Goal: Task Accomplishment & Management: Manage account settings

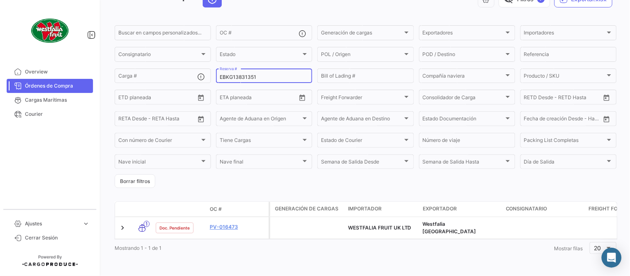
scroll to position [53, 0]
paste input "6426329430"
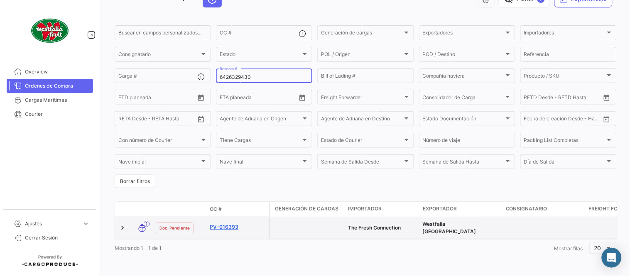
type input "6426329430"
click at [227, 223] on link "PV-016393" at bounding box center [238, 226] width 56 height 7
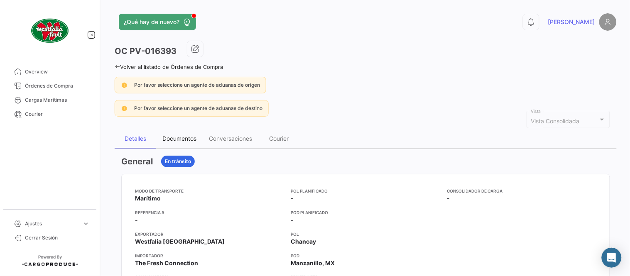
click at [177, 138] on div "Documentos" at bounding box center [179, 138] width 34 height 7
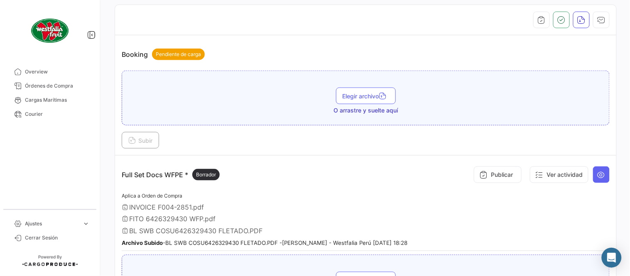
scroll to position [277, 0]
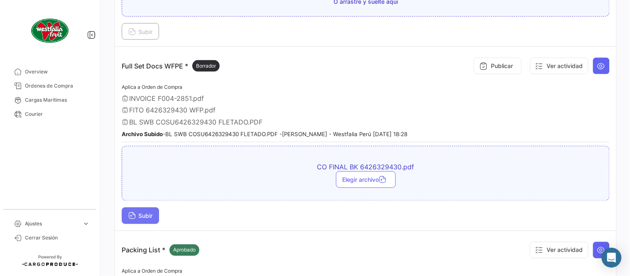
click at [147, 215] on span "Subir" at bounding box center [140, 216] width 24 height 7
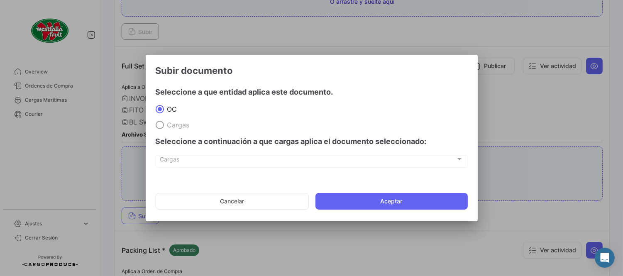
click at [375, 211] on mat-dialog-actions "Cancelar Aceptar" at bounding box center [312, 201] width 312 height 28
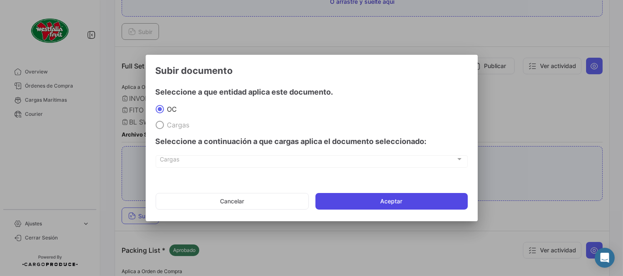
click at [374, 198] on button "Aceptar" at bounding box center [392, 201] width 152 height 17
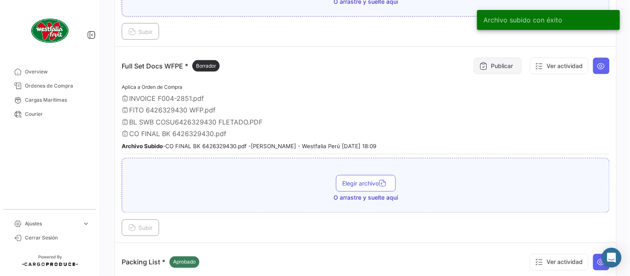
click at [479, 69] on icon at bounding box center [483, 66] width 8 height 8
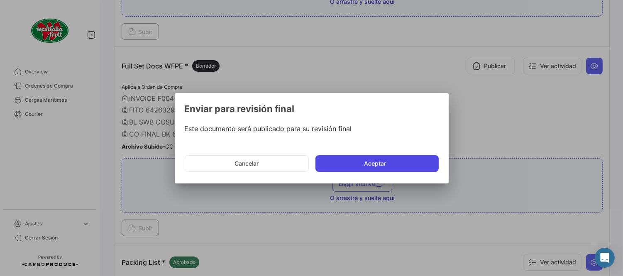
drag, startPoint x: 349, startPoint y: 159, endPoint x: 338, endPoint y: 150, distance: 14.8
click at [349, 160] on button "Aceptar" at bounding box center [377, 163] width 123 height 17
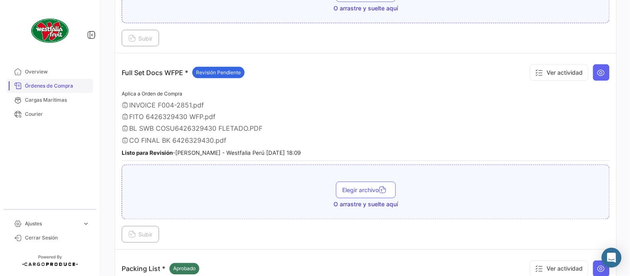
click at [77, 84] on span "Órdenes de Compra" at bounding box center [57, 85] width 65 height 7
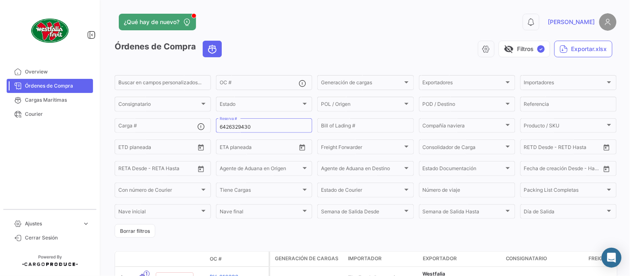
click at [245, 133] on mat-form-field "6426329430 Reserva #" at bounding box center [264, 125] width 96 height 17
click at [243, 129] on input "6426329430" at bounding box center [264, 127] width 89 height 6
paste input "LMM0539434"
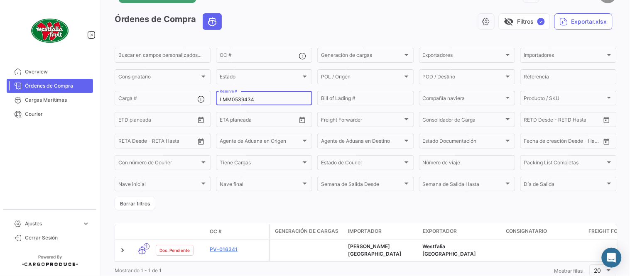
scroll to position [53, 0]
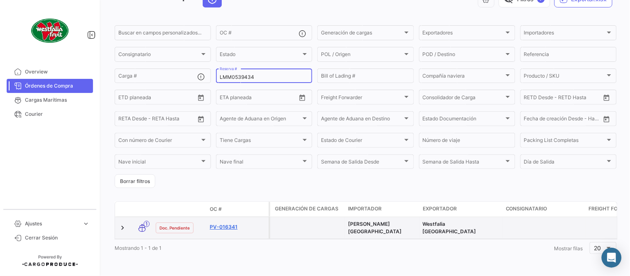
type input "LMM0539434"
click at [235, 223] on link "PV-016341" at bounding box center [238, 226] width 56 height 7
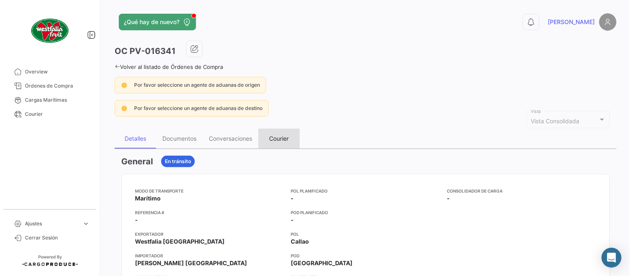
click at [284, 137] on div "Courier" at bounding box center [280, 138] width 20 height 7
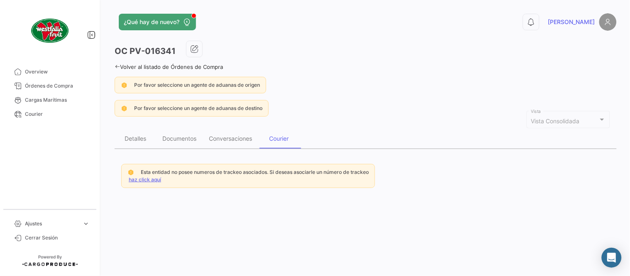
click at [149, 181] on link "haz click aquí" at bounding box center [145, 179] width 32 height 6
click at [146, 180] on link "haz click aquí" at bounding box center [145, 179] width 32 height 6
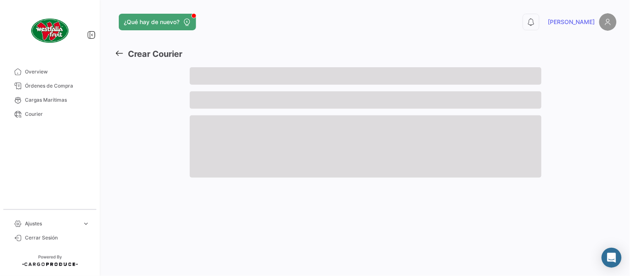
click at [146, 177] on div at bounding box center [152, 125] width 75 height 117
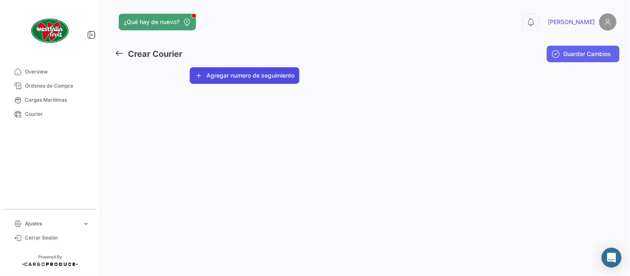
click at [244, 72] on button "Agregar numero de seguimiento" at bounding box center [245, 75] width 110 height 17
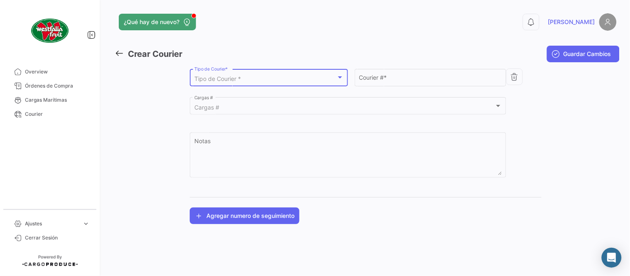
click at [235, 80] on span "Tipo de Courier *" at bounding box center [217, 78] width 47 height 7
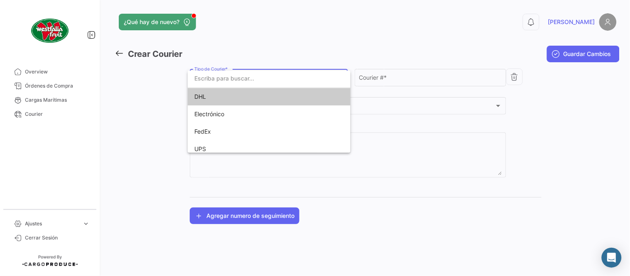
click at [233, 96] on span "DHL" at bounding box center [252, 96] width 116 height 17
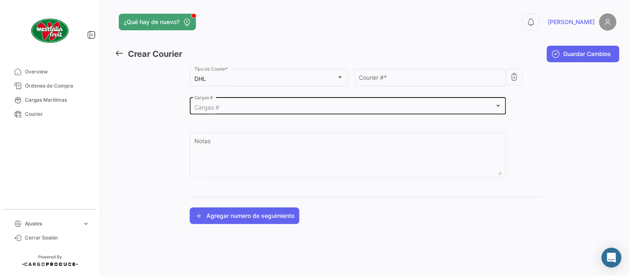
click at [233, 104] on div "Cargas # Cargas #" at bounding box center [348, 105] width 308 height 19
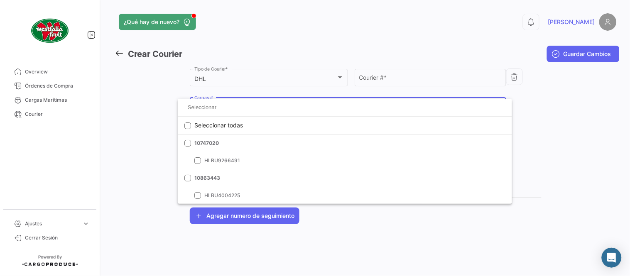
click at [233, 105] on input at bounding box center [344, 107] width 321 height 12
paste input "LMM0539434"
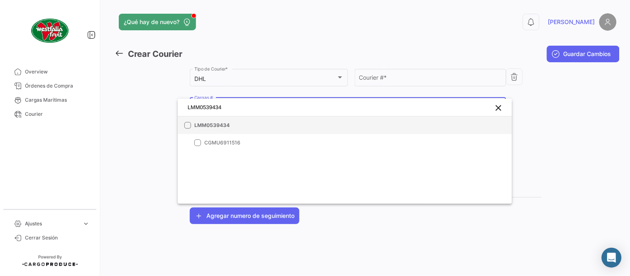
type input "LMM0539434"
click at [239, 122] on span "LMM0539434" at bounding box center [252, 125] width 116 height 7
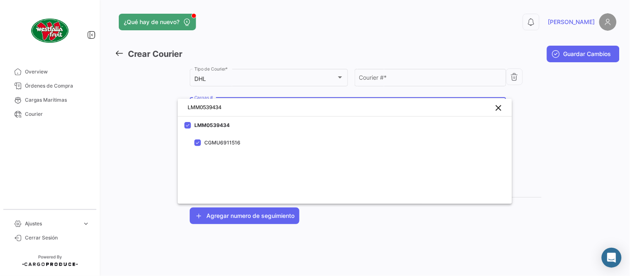
click at [392, 80] on div at bounding box center [315, 138] width 630 height 276
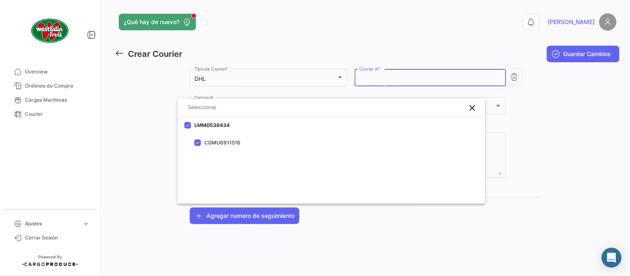
click at [392, 80] on input "Courier # *" at bounding box center [430, 79] width 143 height 7
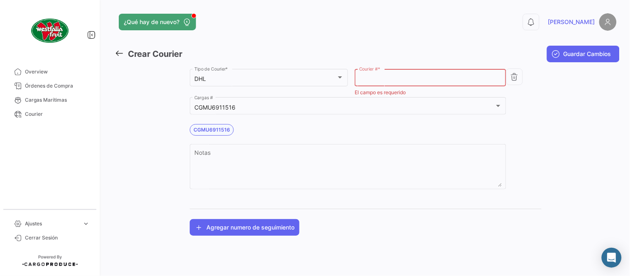
paste input "1832463710"
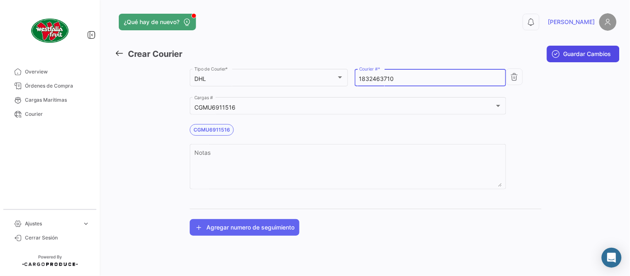
type input "1832463710"
click at [573, 52] on span "Guardar Cambios" at bounding box center [588, 54] width 48 height 8
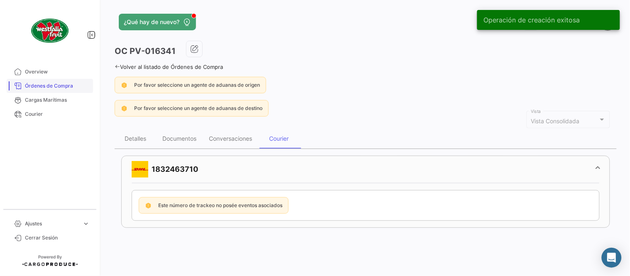
click at [71, 88] on span "Órdenes de Compra" at bounding box center [57, 85] width 65 height 7
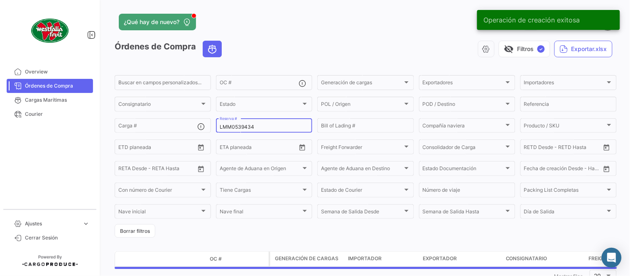
click at [238, 127] on input "LMM0539434" at bounding box center [264, 127] width 89 height 6
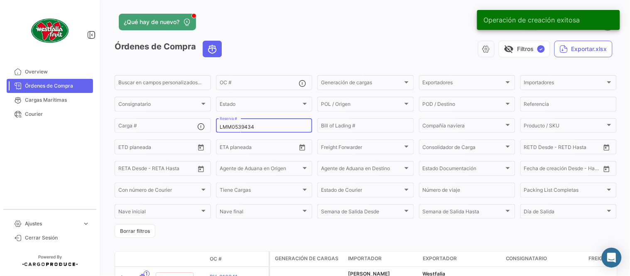
paste input "2310805950"
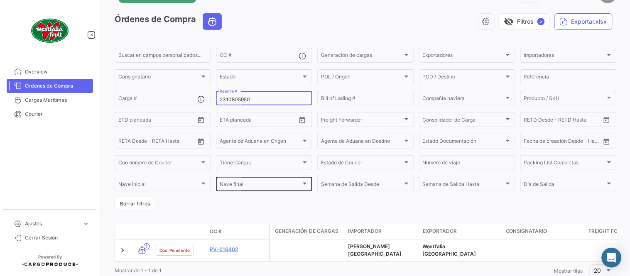
scroll to position [53, 0]
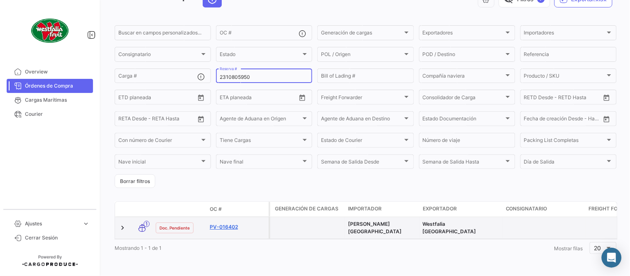
type input "2310805950"
click at [234, 223] on link "PV-016402" at bounding box center [238, 226] width 56 height 7
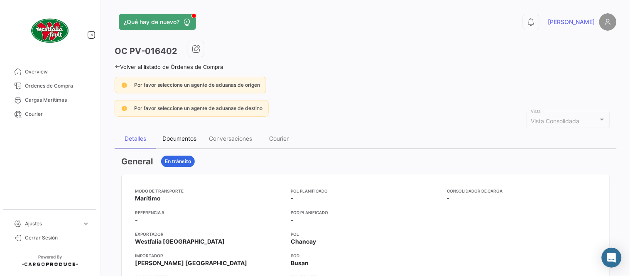
click at [163, 134] on div "Documentos" at bounding box center [179, 139] width 47 height 20
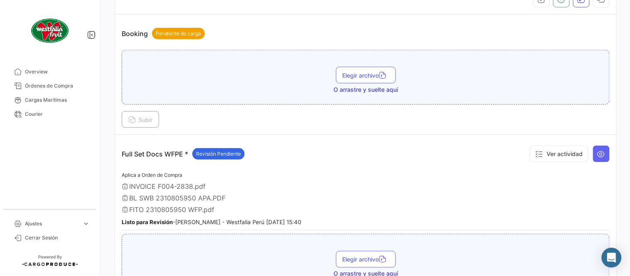
scroll to position [92, 0]
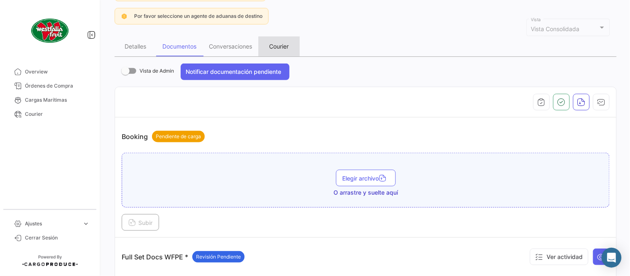
click at [279, 43] on div "Courier" at bounding box center [280, 46] width 20 height 7
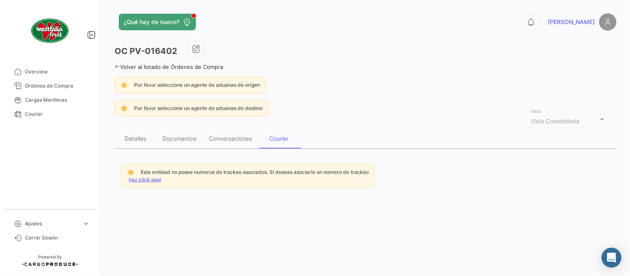
click at [155, 181] on link "haz click aquí" at bounding box center [145, 179] width 32 height 6
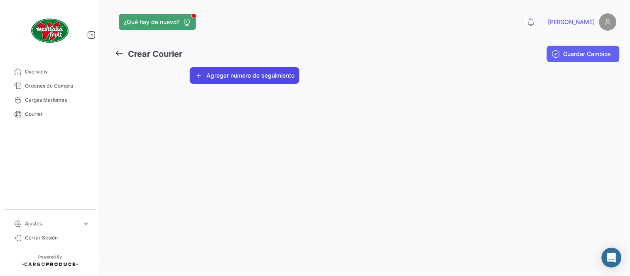
click at [217, 77] on button "Agregar numero de seguimiento" at bounding box center [245, 75] width 110 height 17
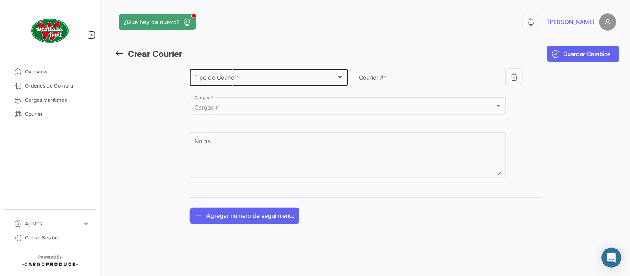
click at [219, 72] on div "Tipo de Courier * Tipo de Courier *" at bounding box center [268, 76] width 149 height 19
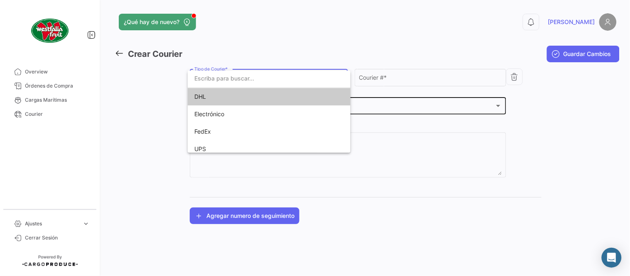
click at [220, 96] on span "DHL" at bounding box center [252, 96] width 116 height 17
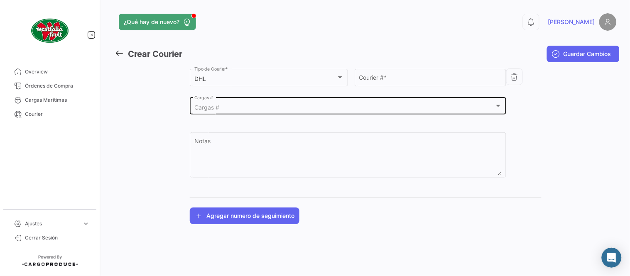
click at [223, 101] on div "Cargas # Cargas #" at bounding box center [348, 105] width 308 height 19
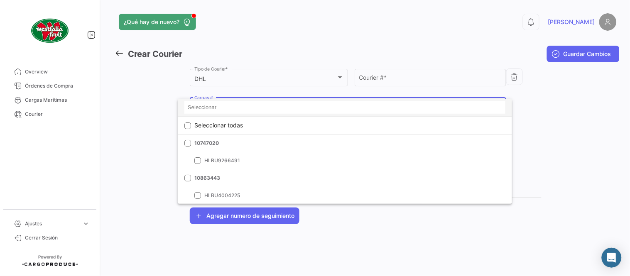
click at [219, 112] on input at bounding box center [344, 107] width 321 height 12
paste input "2310805950"
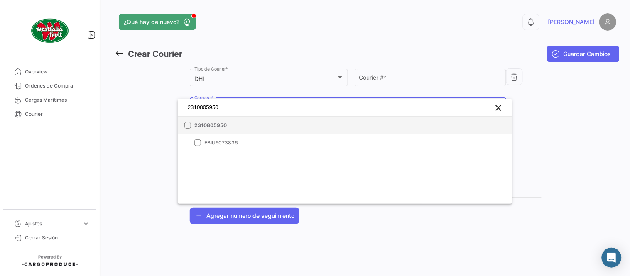
type input "2310805950"
click at [222, 125] on span "2310805950" at bounding box center [252, 125] width 116 height 7
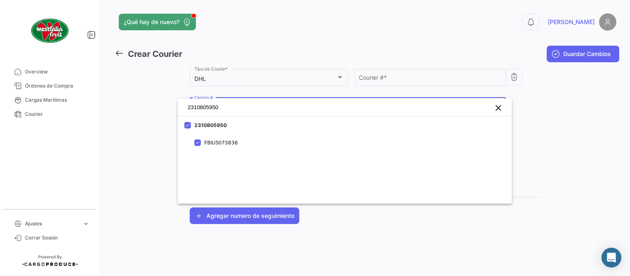
click at [379, 84] on div at bounding box center [315, 138] width 630 height 276
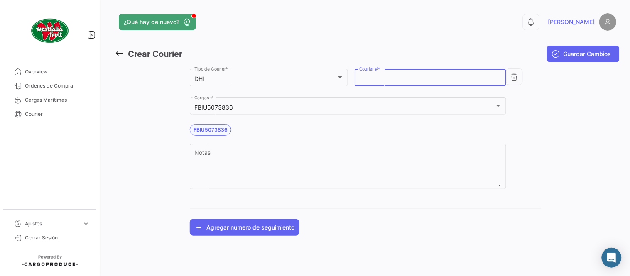
click at [378, 81] on input "Courier # *" at bounding box center [430, 79] width 143 height 7
paste input "4726356121"
type input "4726356121"
click at [565, 51] on span "Guardar Cambios" at bounding box center [588, 54] width 48 height 8
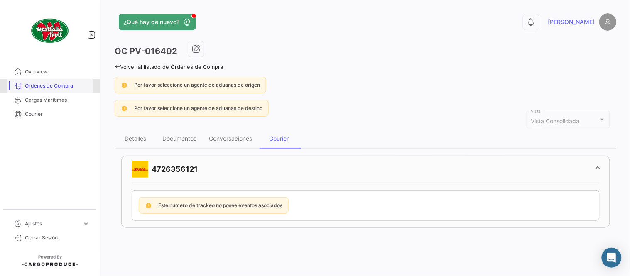
click at [54, 82] on span "Órdenes de Compra" at bounding box center [57, 85] width 65 height 7
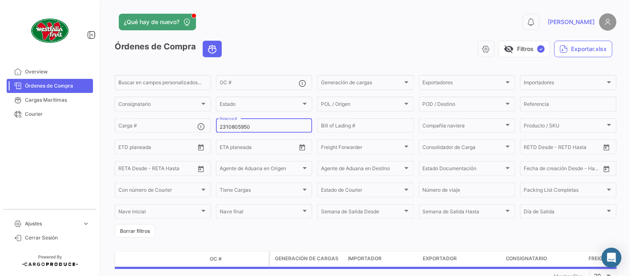
click at [230, 125] on input "2310805950" at bounding box center [264, 127] width 89 height 6
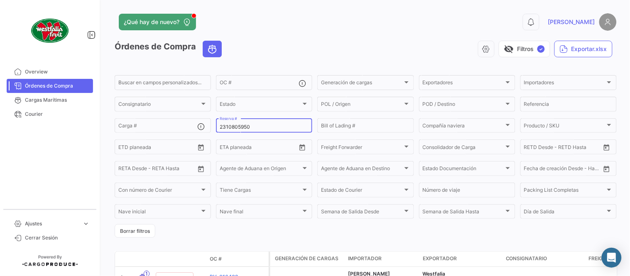
paste input "LMM0539982"
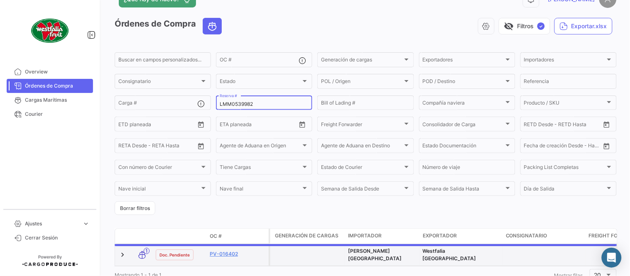
scroll to position [53, 0]
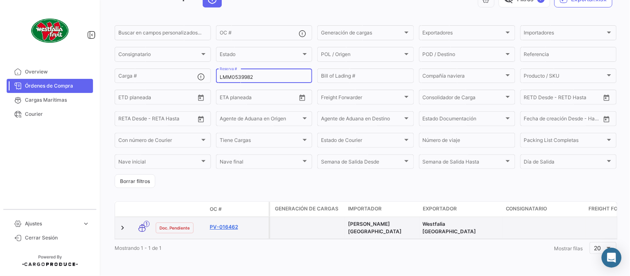
type input "LMM0539982"
click at [233, 223] on link "PV-016462" at bounding box center [238, 226] width 56 height 7
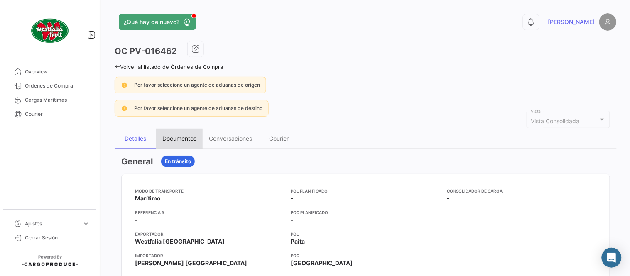
click at [181, 135] on div "Documentos" at bounding box center [179, 138] width 34 height 7
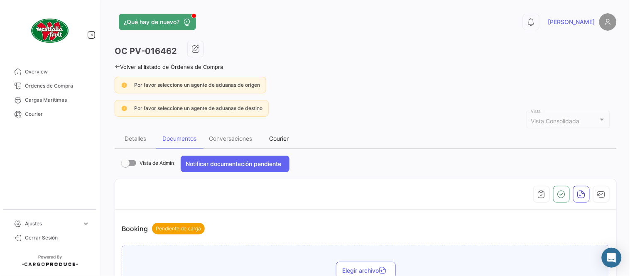
click at [288, 140] on div "Courier" at bounding box center [280, 138] width 20 height 7
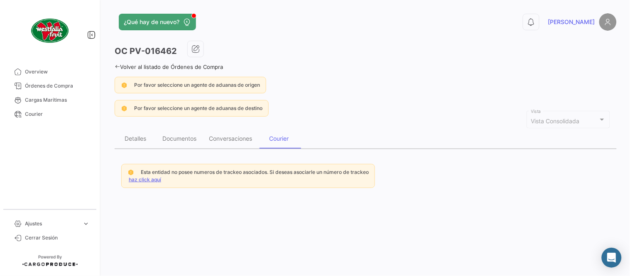
click at [145, 176] on link "haz click aquí" at bounding box center [145, 179] width 32 height 6
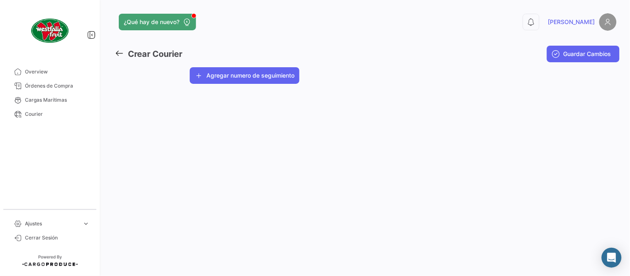
click at [237, 75] on button "Agregar numero de seguimiento" at bounding box center [245, 75] width 110 height 17
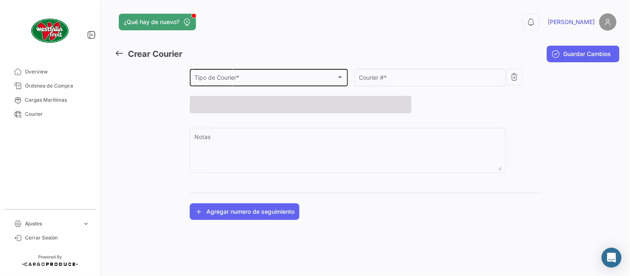
click at [240, 76] on span "Tipo de Courier *" at bounding box center [265, 79] width 142 height 7
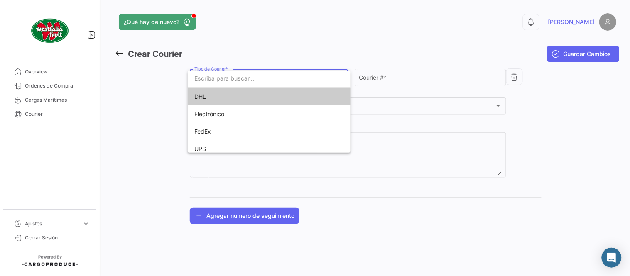
click at [226, 88] on span "DHL" at bounding box center [252, 96] width 116 height 17
click at [227, 94] on div "DHL Tipo de Courier *" at bounding box center [269, 82] width 158 height 26
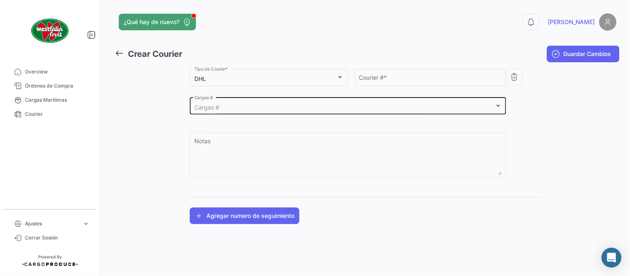
click at [224, 106] on div "Cargas #" at bounding box center [344, 107] width 300 height 7
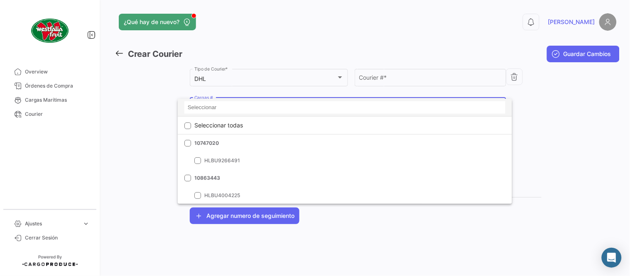
click at [225, 108] on input at bounding box center [344, 107] width 321 height 12
paste input "LMM0539982"
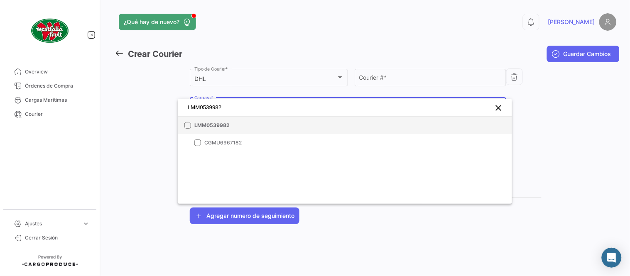
type input "LMM0539982"
click at [236, 125] on span "LMM0539982" at bounding box center [252, 125] width 116 height 7
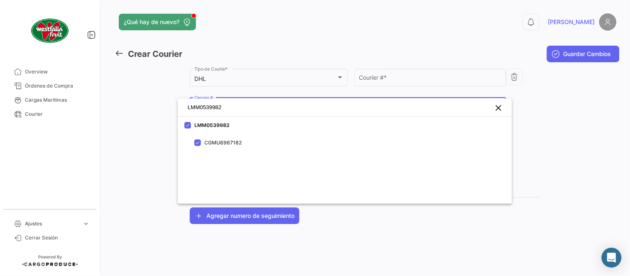
click at [377, 82] on div at bounding box center [315, 138] width 630 height 276
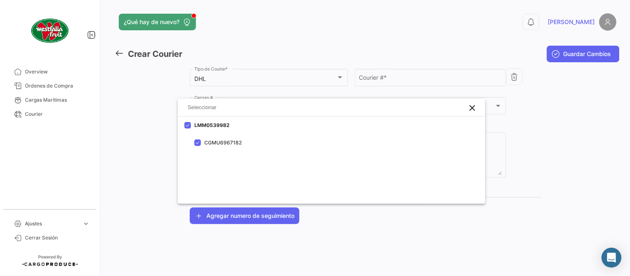
click at [377, 82] on input "Courier # *" at bounding box center [430, 79] width 143 height 7
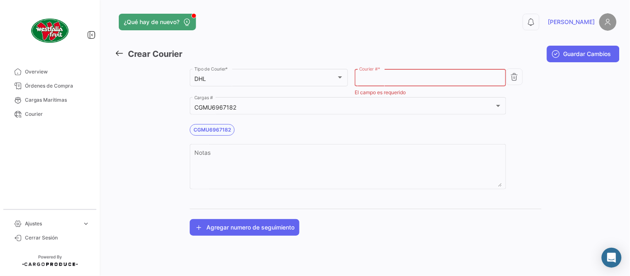
paste input "1569465085"
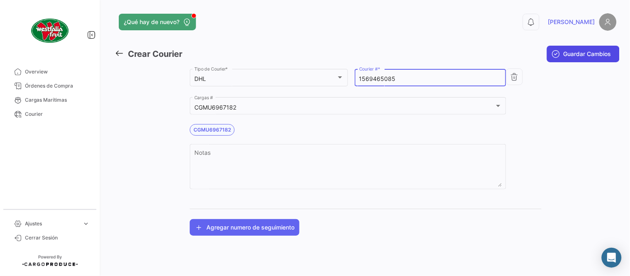
type input "1569465085"
click at [580, 54] on span "Guardar Cambios" at bounding box center [588, 54] width 48 height 8
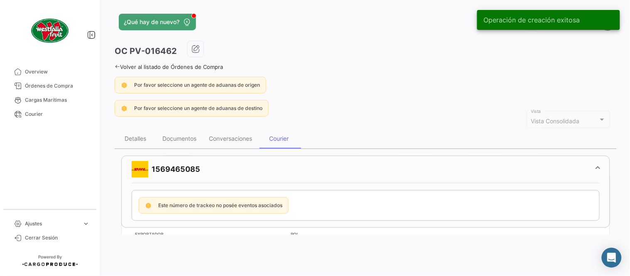
drag, startPoint x: 76, startPoint y: 86, endPoint x: 100, endPoint y: 91, distance: 25.2
click at [76, 86] on span "Órdenes de Compra" at bounding box center [57, 85] width 65 height 7
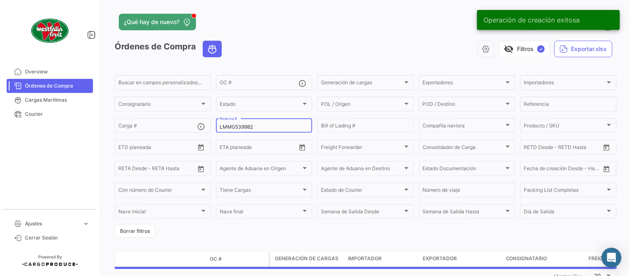
click at [264, 128] on input "LMM0539982" at bounding box center [264, 127] width 89 height 6
paste input "1"
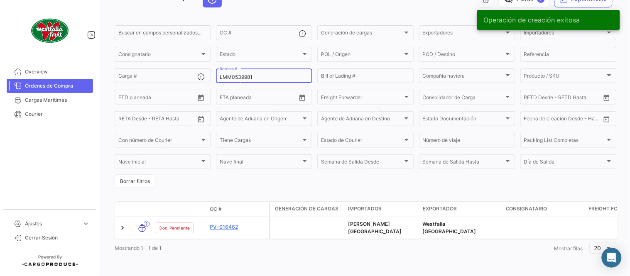
scroll to position [53, 0]
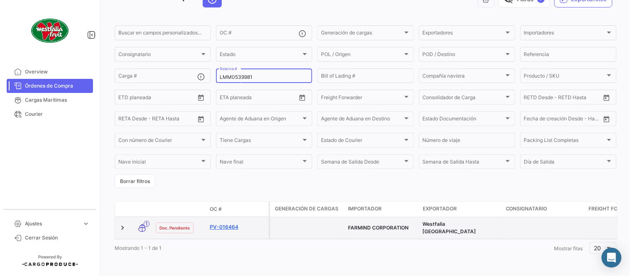
type input "LMM0539981"
click at [228, 223] on link "PV-016464" at bounding box center [238, 226] width 56 height 7
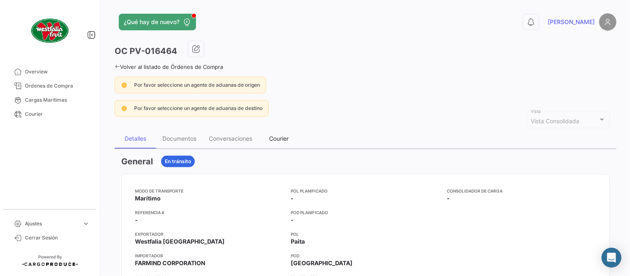
drag, startPoint x: 286, startPoint y: 142, endPoint x: 283, endPoint y: 147, distance: 5.1
click at [286, 143] on div "Courier" at bounding box center [279, 139] width 42 height 20
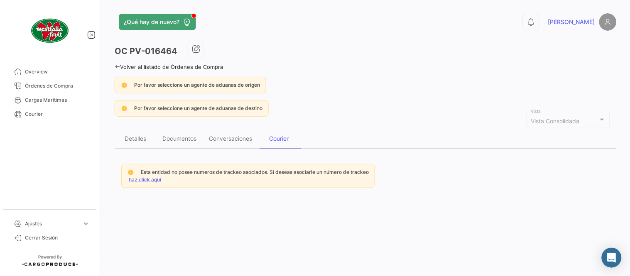
click at [145, 180] on link "haz click aquí" at bounding box center [145, 179] width 32 height 6
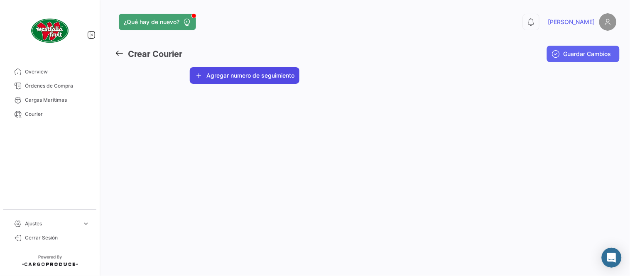
click at [215, 76] on button "Agregar numero de seguimiento" at bounding box center [245, 75] width 110 height 17
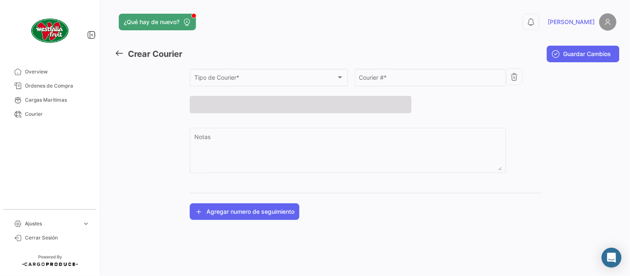
click at [221, 88] on div "Tipo de Courier * Tipo de Courier *" at bounding box center [269, 82] width 158 height 26
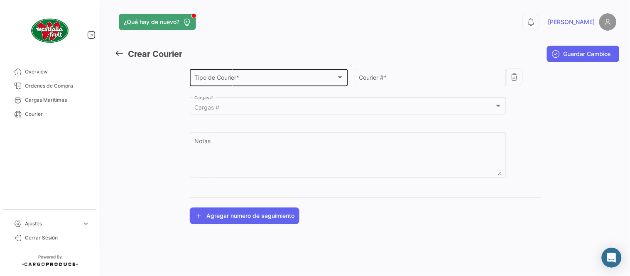
click at [223, 83] on div "Tipo de Courier * Tipo de Courier *" at bounding box center [268, 76] width 149 height 19
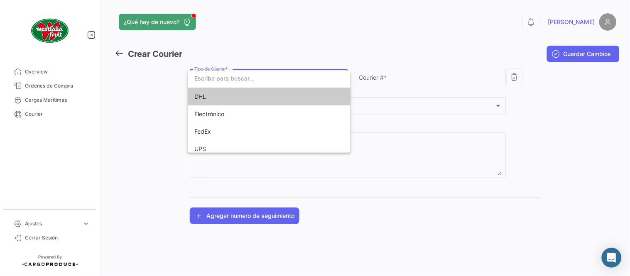
click at [223, 97] on span "DHL" at bounding box center [252, 96] width 116 height 17
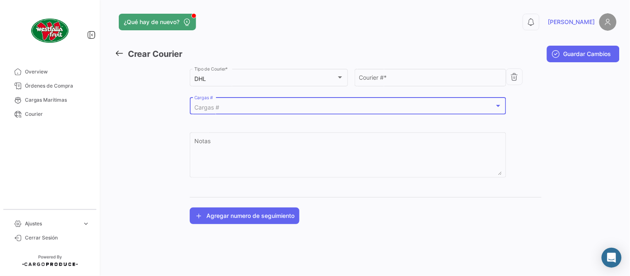
click at [222, 106] on div "Cargas #" at bounding box center [344, 107] width 300 height 7
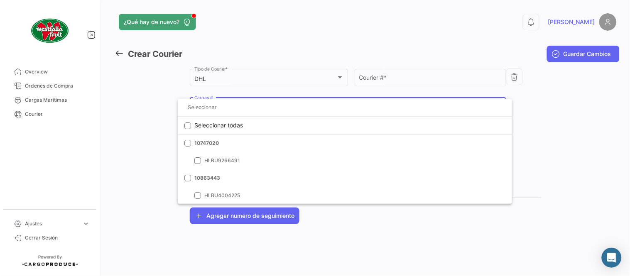
click at [222, 106] on input at bounding box center [344, 107] width 321 height 12
paste input "LMM0539981"
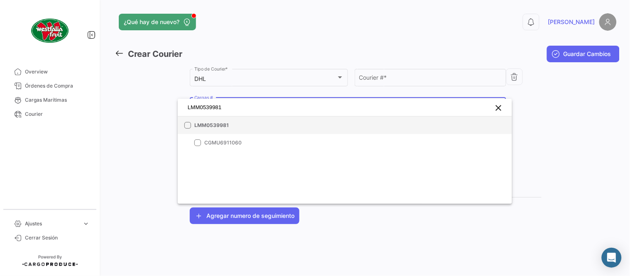
type input "LMM0539981"
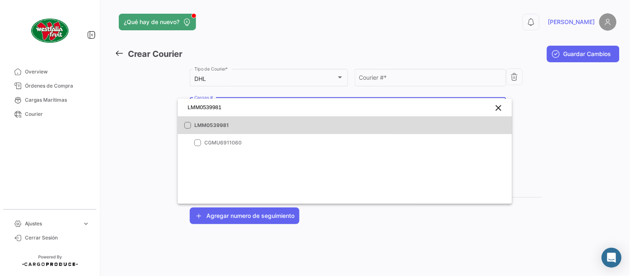
click at [238, 125] on span "LMM0539981" at bounding box center [252, 125] width 116 height 7
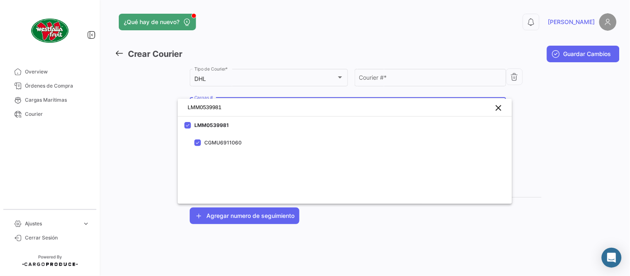
click at [387, 85] on div at bounding box center [315, 138] width 630 height 276
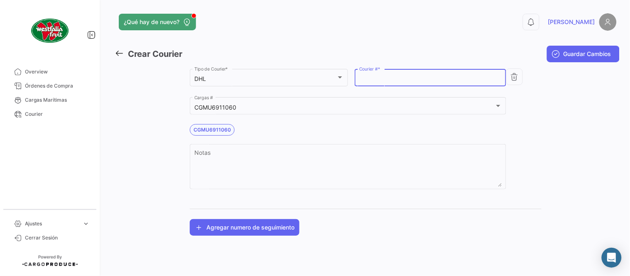
click at [389, 79] on input "Courier # *" at bounding box center [430, 79] width 143 height 7
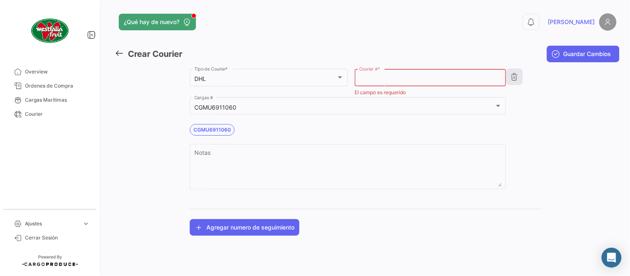
paste input "6004343682"
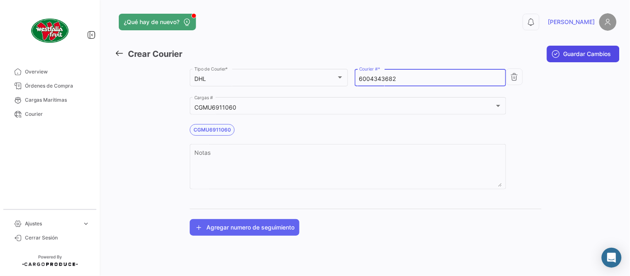
type input "6004343682"
click at [573, 54] on span "Guardar Cambios" at bounding box center [588, 54] width 48 height 8
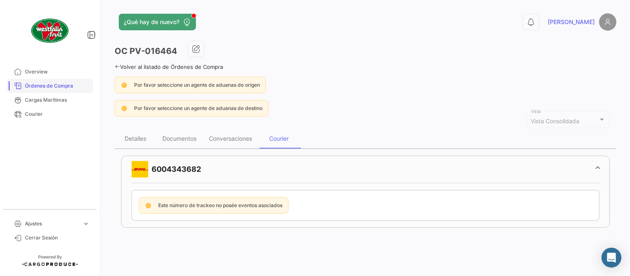
click at [52, 90] on link "Órdenes de Compra" at bounding box center [50, 86] width 86 height 14
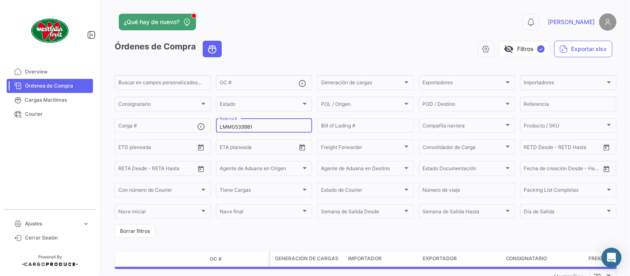
click at [230, 129] on input "LMM0539981" at bounding box center [264, 127] width 89 height 6
paste input "75"
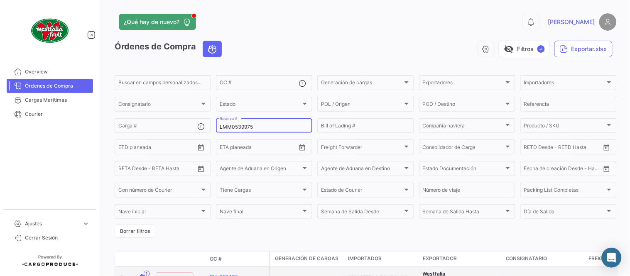
scroll to position [53, 0]
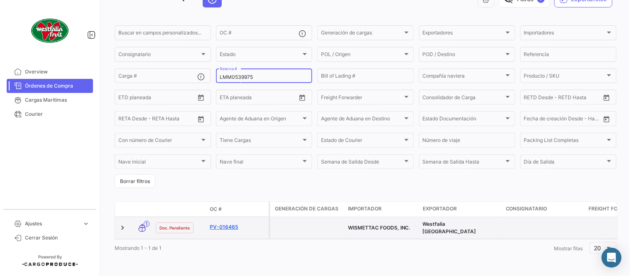
type input "LMM0539975"
click at [237, 223] on link "PV-016465" at bounding box center [238, 226] width 56 height 7
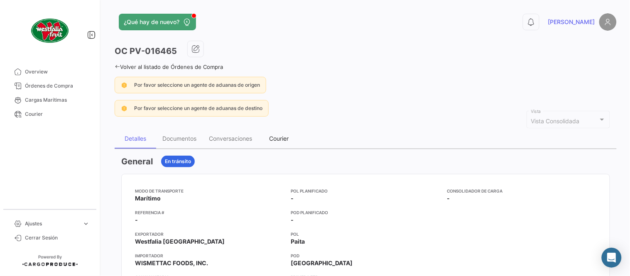
click at [289, 136] on div "Courier" at bounding box center [280, 138] width 20 height 7
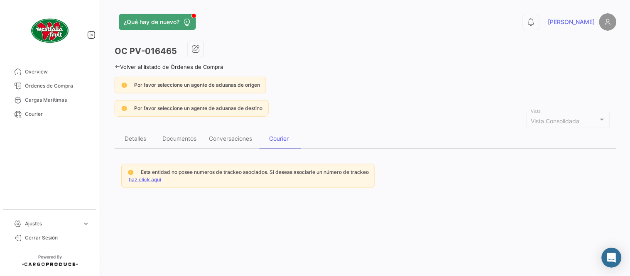
click at [161, 177] on div "Esta entidad no posee numeros de trackeo asociados. Si deseas asociarle un núme…" at bounding box center [248, 176] width 254 height 24
click at [156, 178] on link "haz click aquí" at bounding box center [145, 179] width 32 height 6
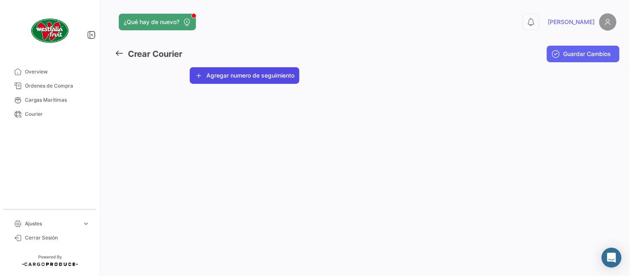
click at [230, 73] on button "Agregar numero de seguimiento" at bounding box center [245, 75] width 110 height 17
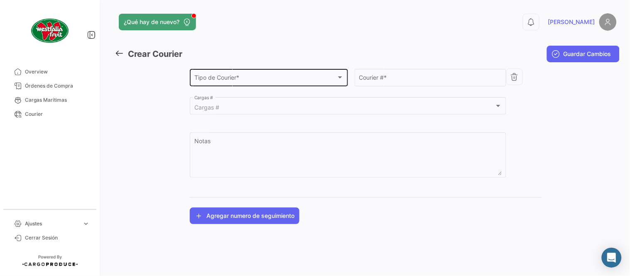
click at [231, 83] on div "Tipo de Courier * Tipo de Courier *" at bounding box center [268, 76] width 149 height 19
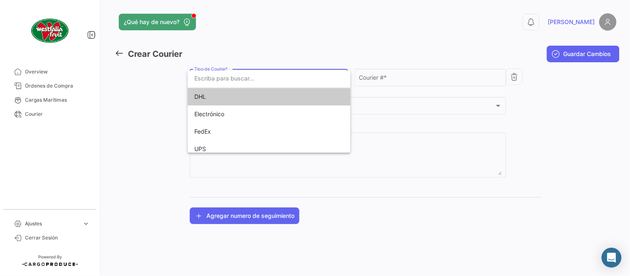
drag, startPoint x: 221, startPoint y: 98, endPoint x: 222, endPoint y: 103, distance: 4.6
click at [221, 100] on span "DHL" at bounding box center [252, 96] width 116 height 17
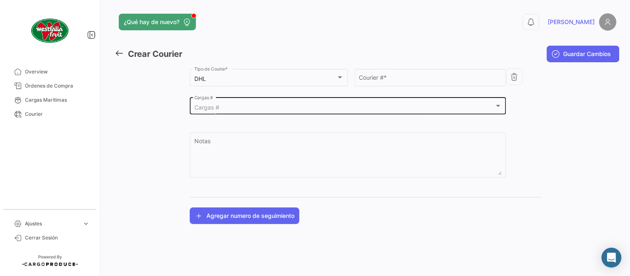
click at [222, 112] on div "Cargas # Cargas #" at bounding box center [348, 105] width 308 height 19
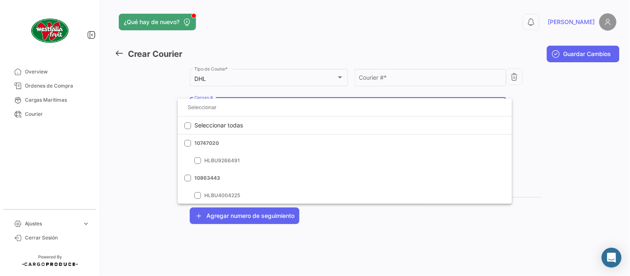
click at [219, 109] on input at bounding box center [344, 107] width 321 height 12
paste input "LMM0539975"
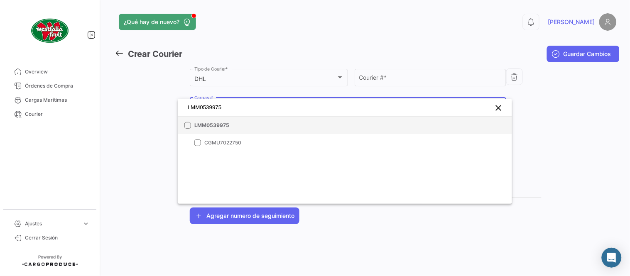
type input "LMM0539975"
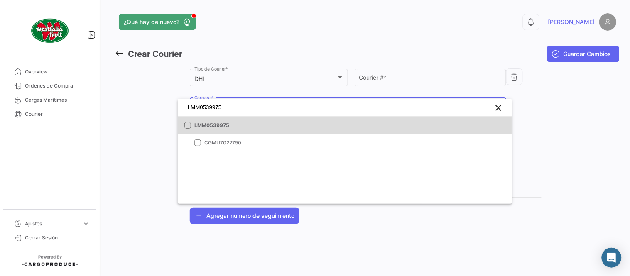
click at [253, 121] on mat-option "LMM0539975" at bounding box center [345, 125] width 334 height 17
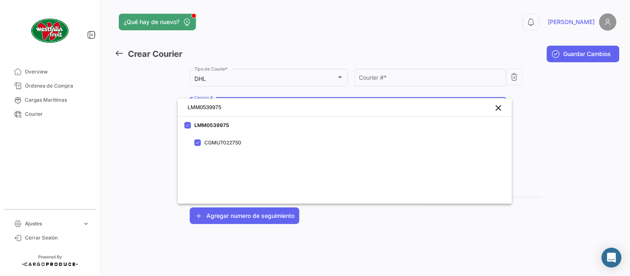
click at [397, 76] on div at bounding box center [315, 138] width 630 height 276
click at [397, 76] on input "Courier # *" at bounding box center [430, 79] width 143 height 7
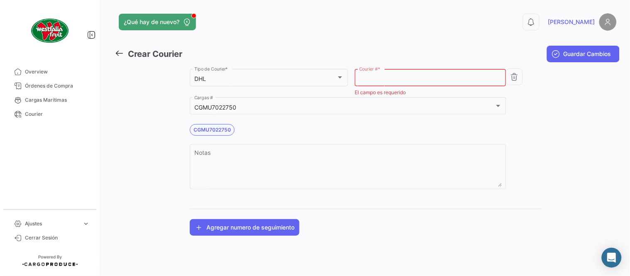
paste input "1042728934"
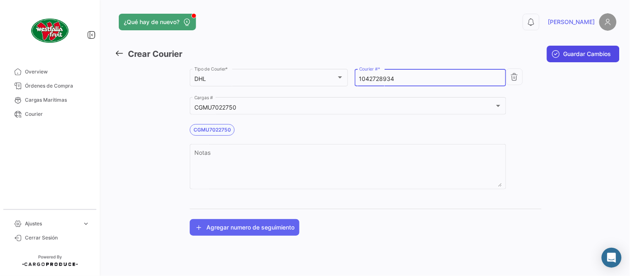
type input "1042728934"
click at [573, 55] on span "Guardar Cambios" at bounding box center [588, 54] width 48 height 8
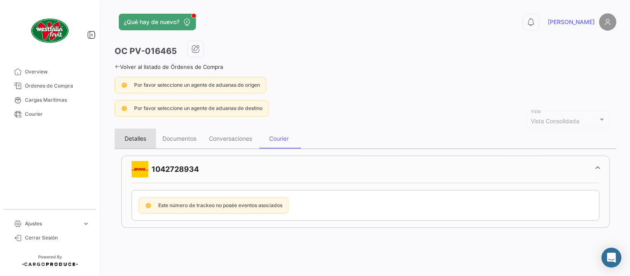
click at [135, 134] on div "Detalles" at bounding box center [136, 139] width 42 height 20
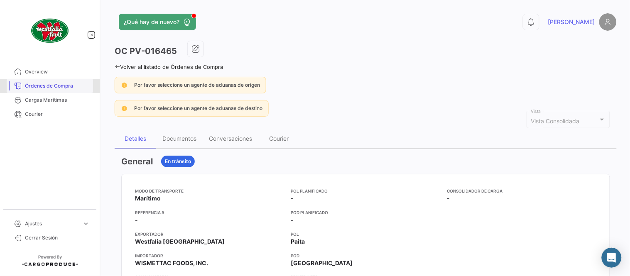
click at [81, 91] on link "Órdenes de Compra" at bounding box center [50, 86] width 86 height 14
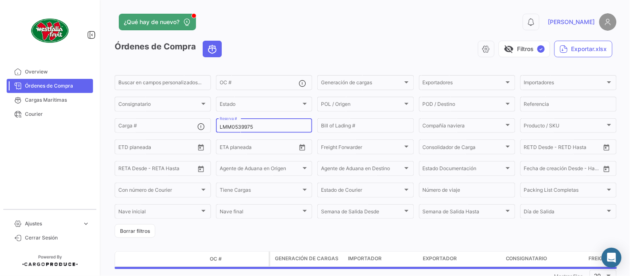
click at [235, 127] on input "LMM0539975" at bounding box center [264, 127] width 89 height 6
paste input "729"
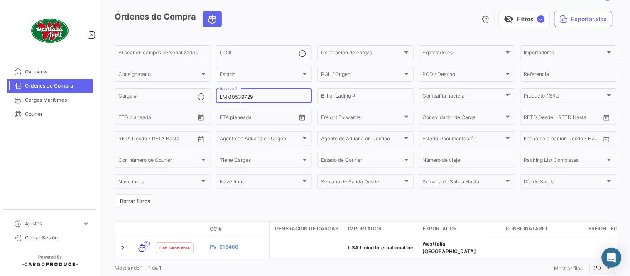
scroll to position [53, 0]
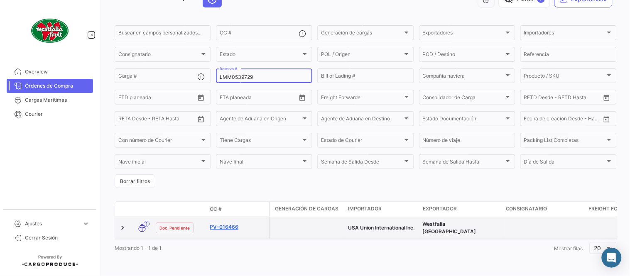
type input "LMM0539729"
click at [236, 223] on link "PV-016466" at bounding box center [238, 226] width 56 height 7
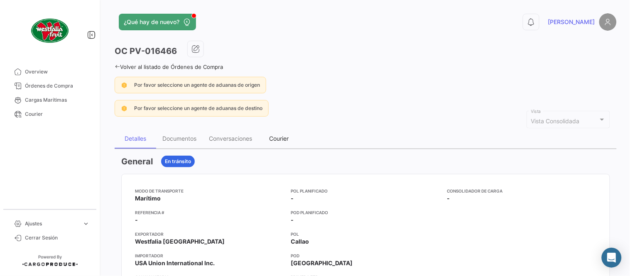
click at [292, 133] on div "Courier" at bounding box center [279, 139] width 42 height 20
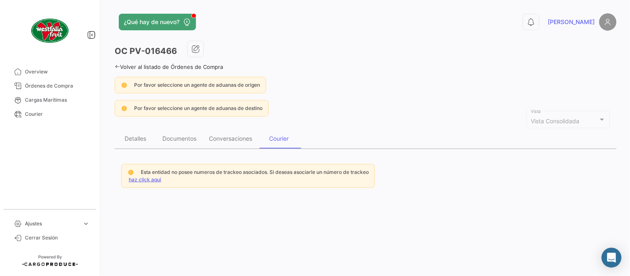
click at [153, 179] on link "haz click aquí" at bounding box center [145, 179] width 32 height 6
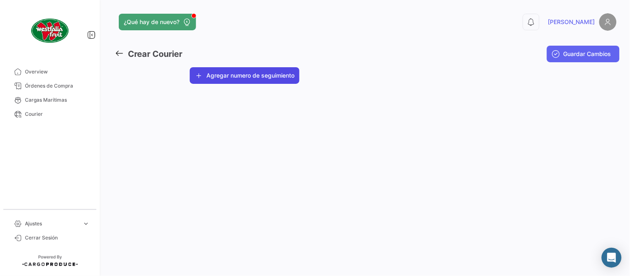
click at [261, 77] on button "Agregar numero de seguimiento" at bounding box center [245, 75] width 110 height 17
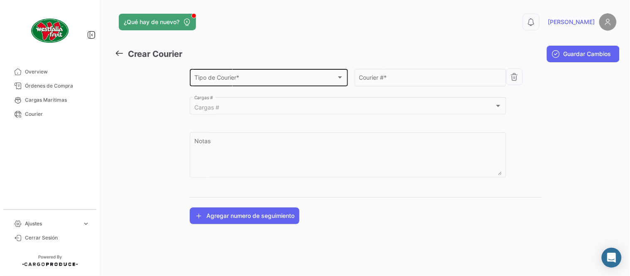
click at [245, 80] on div "Tipo de Courier *" at bounding box center [265, 79] width 142 height 7
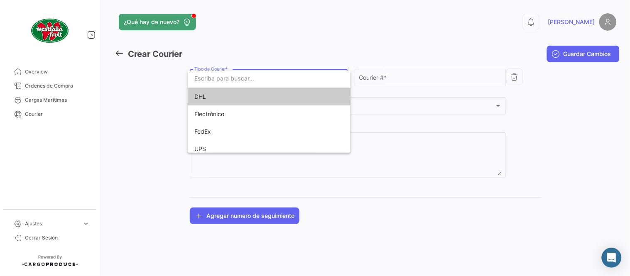
click at [216, 96] on span "DHL" at bounding box center [252, 96] width 116 height 17
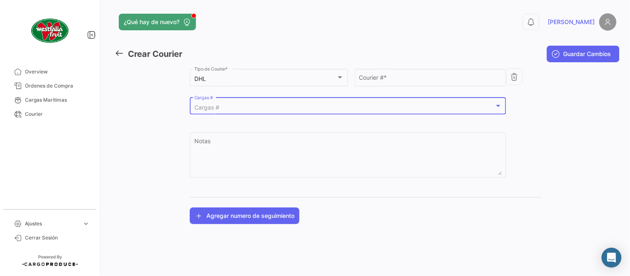
click at [219, 109] on div "Cargas #" at bounding box center [344, 107] width 300 height 7
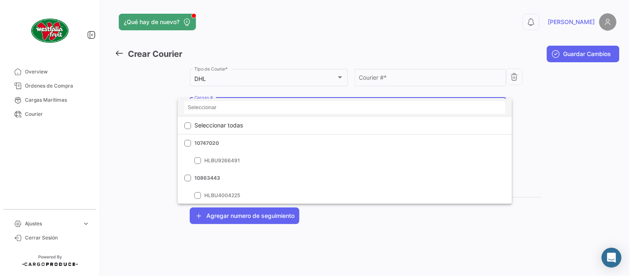
click at [223, 110] on input at bounding box center [344, 107] width 321 height 12
paste input "LMM0539729"
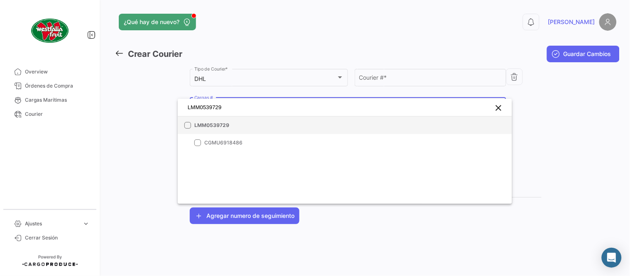
type input "LMM0539729"
click at [265, 127] on span "LMM0539729" at bounding box center [252, 125] width 116 height 7
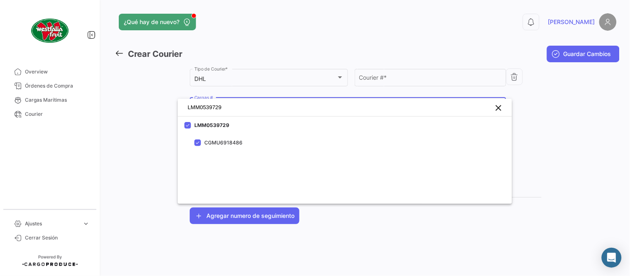
click at [407, 76] on div at bounding box center [315, 138] width 630 height 276
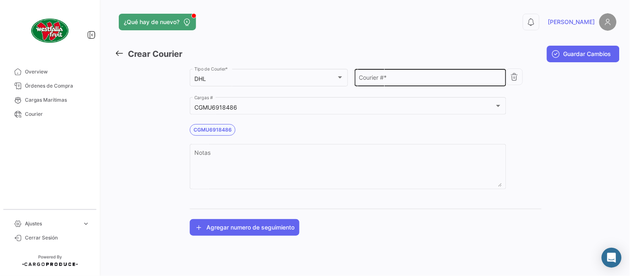
click at [407, 77] on input "Courier # *" at bounding box center [430, 79] width 143 height 7
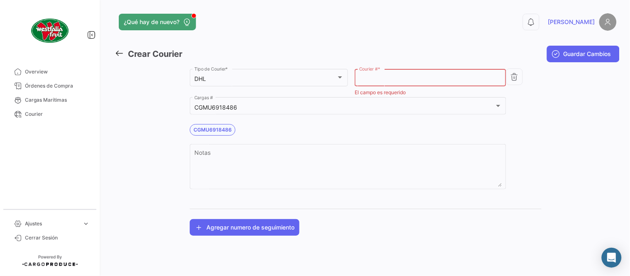
paste input "6004338992"
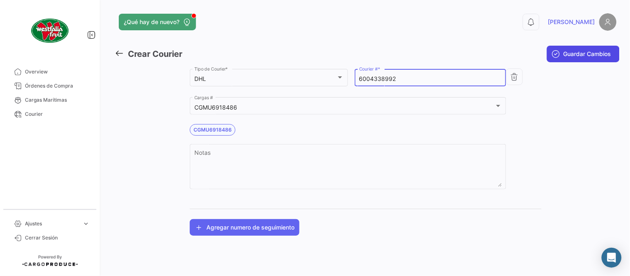
type input "6004338992"
click at [580, 57] on span "Guardar Cambios" at bounding box center [588, 54] width 48 height 8
